Goal: Task Accomplishment & Management: Complete application form

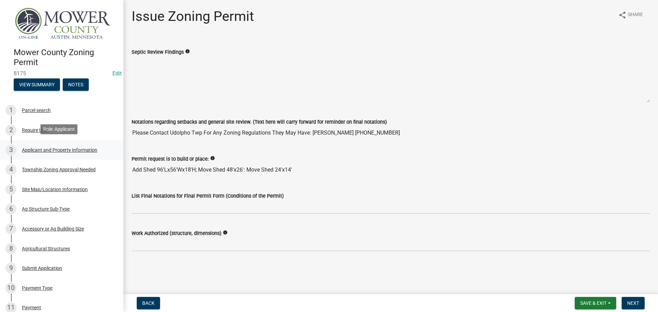
click at [40, 149] on div "Applicant and Property Information" at bounding box center [59, 150] width 75 height 5
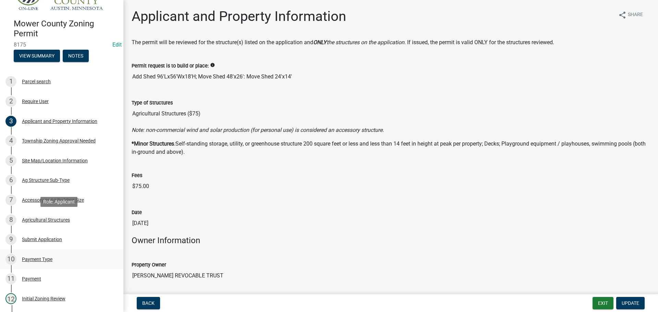
scroll to position [69, 0]
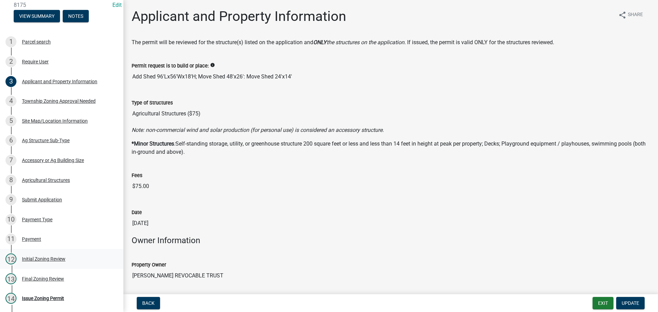
click at [45, 257] on div "Initial Zoning Review" at bounding box center [44, 259] width 44 height 5
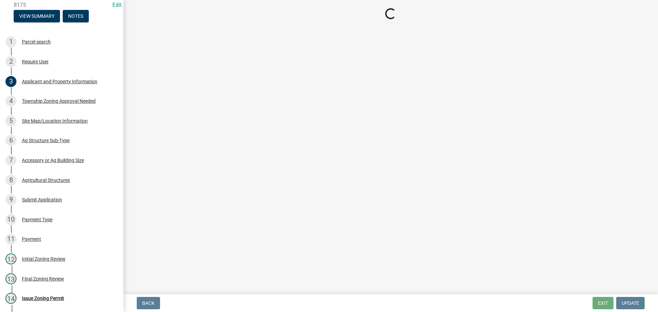
select select "b3482f8c-74ac-4d6a-bff7-6eca71038996"
select select "dde31415-e60a-4751-ae01-743b3f90a971"
select select "271eddc5-0c6b-4737-9b07-a42ff93fcc94"
select select "c47060ae-5a59-4598-aaca-6dd441bdfcfe"
select select "9a9d9ea8-ba4c-4382-ad6b-de95ff89fc1c"
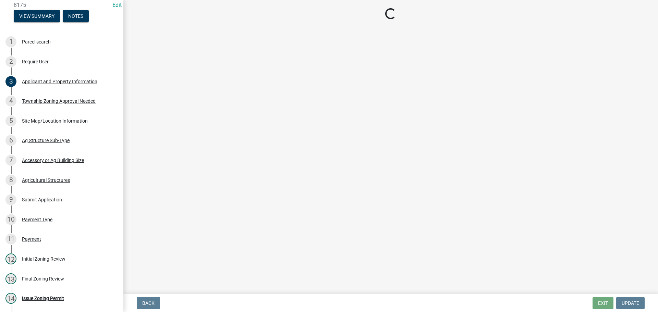
select select "aed63dd0-ddda-46d5-8ef8-3a5d93ffbb59"
select select "f85b0be6-0ba0-4e52-abd8-9a831d915a76"
select select "d30c6f89-be7e-468b-bfd6-a0324d9e8ee6"
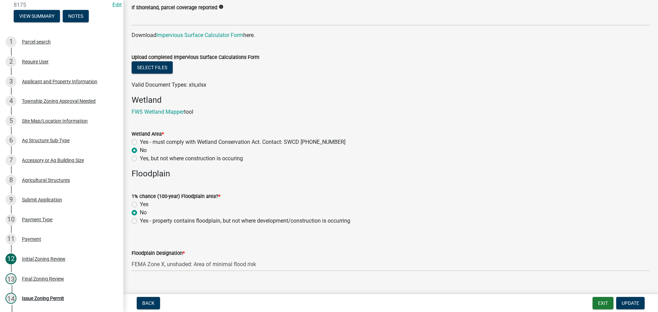
scroll to position [685, 0]
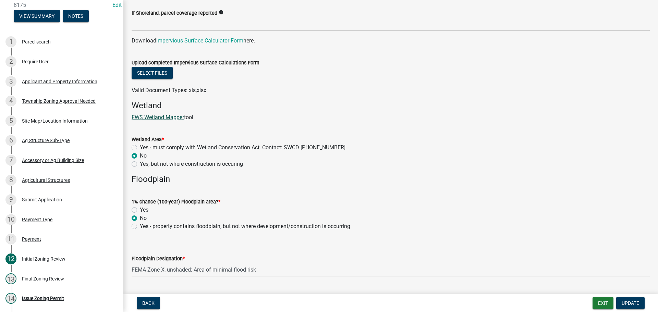
click at [162, 116] on link "FWS Wetland Mapper" at bounding box center [158, 117] width 52 height 7
